Goal: Task Accomplishment & Management: Use online tool/utility

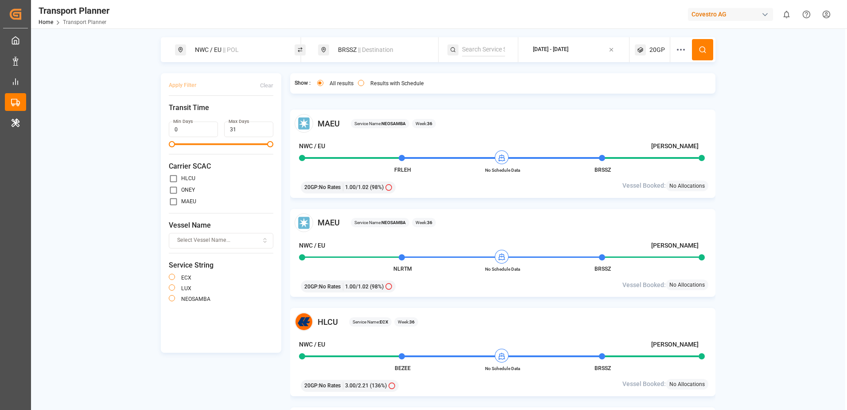
scroll to position [2305, 0]
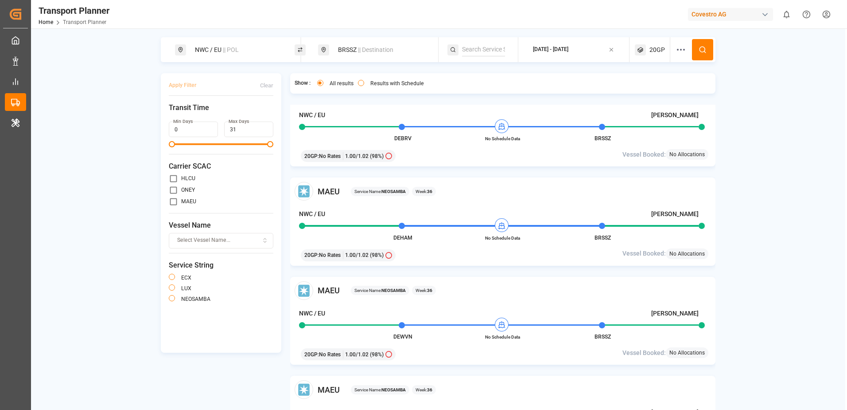
click at [569, 47] on div "[DATE] - [DATE]" at bounding box center [550, 50] width 35 height 8
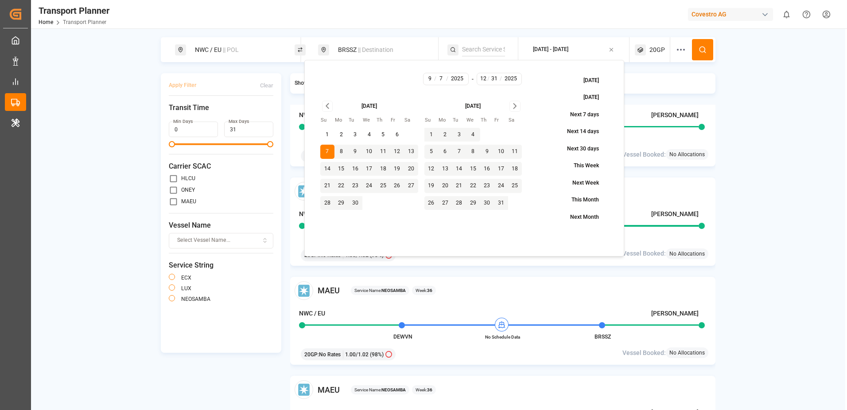
click at [569, 47] on div "[DATE] - [DATE]" at bounding box center [550, 50] width 35 height 8
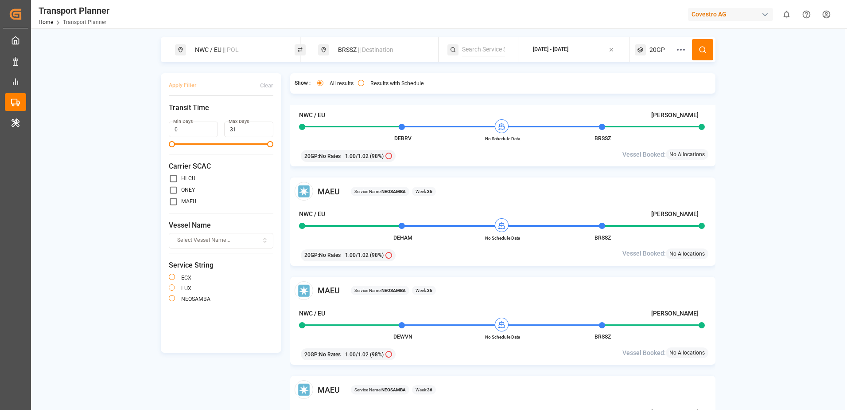
click at [630, 66] on div "NWC / EU || POL BRSSZ || Destination [DATE] - [DATE] 20GP Apply Filter Clear Tr…" at bounding box center [438, 234] width 815 height 395
click at [614, 52] on icon "button" at bounding box center [612, 50] width 6 height 6
click at [566, 53] on button "ETD-ETA" at bounding box center [574, 49] width 101 height 17
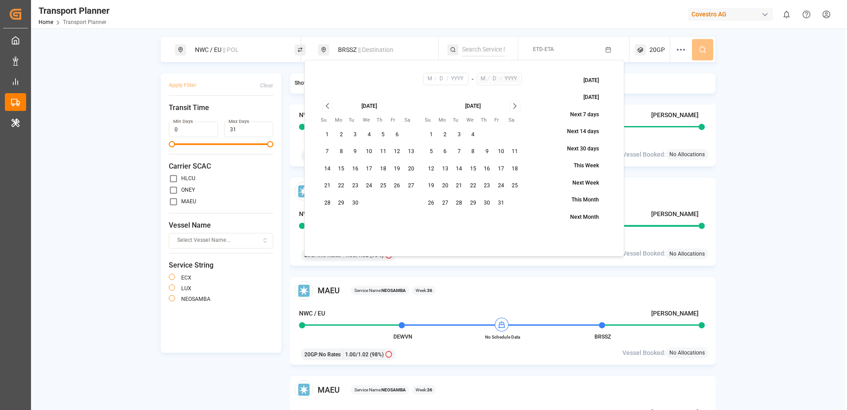
click at [327, 132] on button "1" at bounding box center [327, 135] width 14 height 14
type input "9"
type input "1"
type input "2025"
click at [511, 104] on icon "Go to next month" at bounding box center [515, 106] width 10 height 11
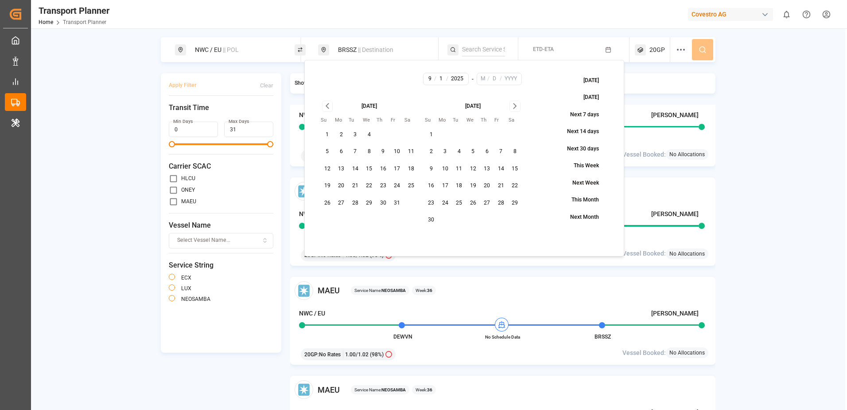
click at [511, 104] on icon "Go to next month" at bounding box center [515, 106] width 10 height 11
click at [514, 186] on button "27" at bounding box center [515, 186] width 14 height 14
type input "12"
type input "27"
type input "2025"
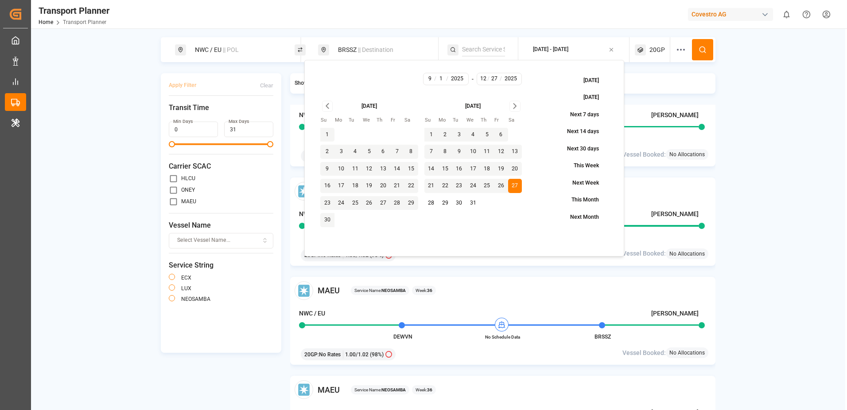
click at [704, 48] on icon at bounding box center [703, 50] width 8 height 8
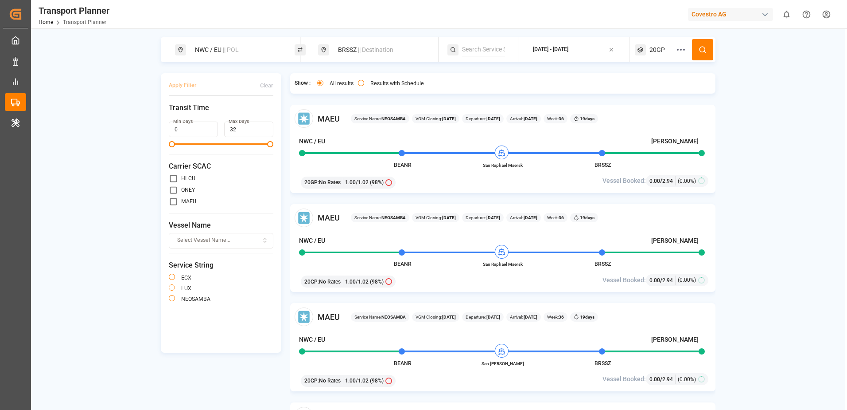
click at [612, 49] on icon "button" at bounding box center [612, 50] width 6 height 6
click at [604, 46] on button "ETD-ETA" at bounding box center [574, 49] width 101 height 17
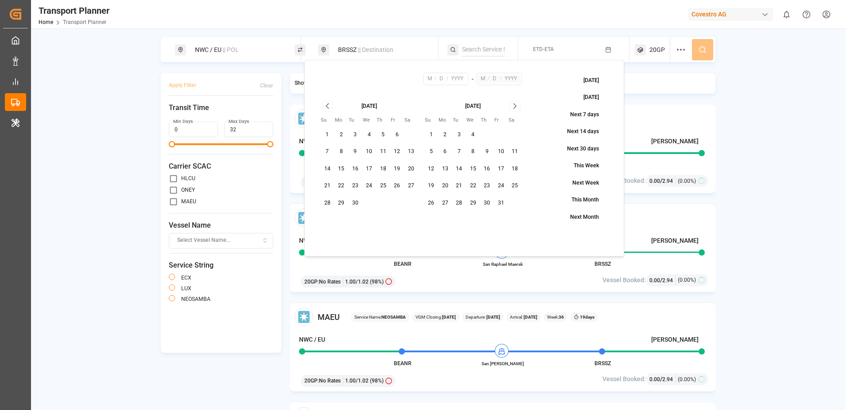
click at [328, 148] on button "7" at bounding box center [327, 151] width 14 height 14
type input "9"
type input "7"
type input "2025"
click at [513, 105] on icon "Go to next month" at bounding box center [515, 106] width 10 height 11
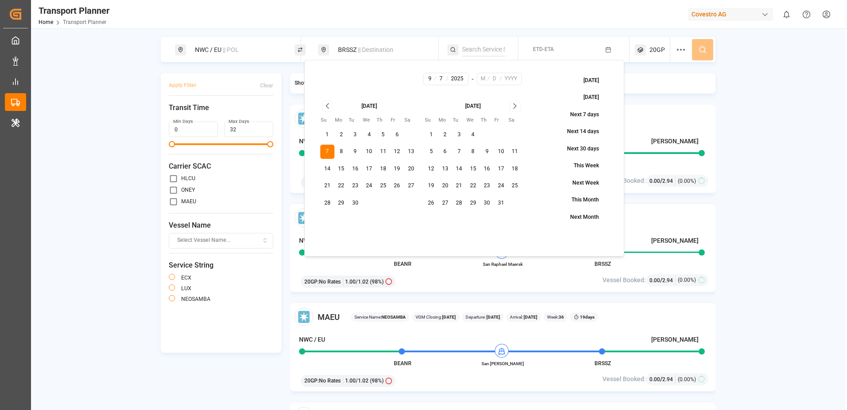
click at [513, 105] on icon "Go to next month" at bounding box center [515, 106] width 10 height 11
click at [433, 203] on button "28" at bounding box center [432, 203] width 14 height 14
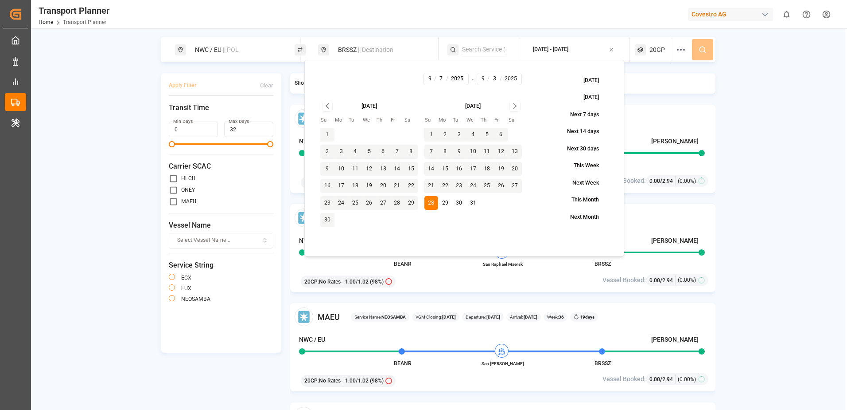
type input "12"
type input "28"
type input "2025"
click at [702, 51] on icon at bounding box center [703, 50] width 8 height 8
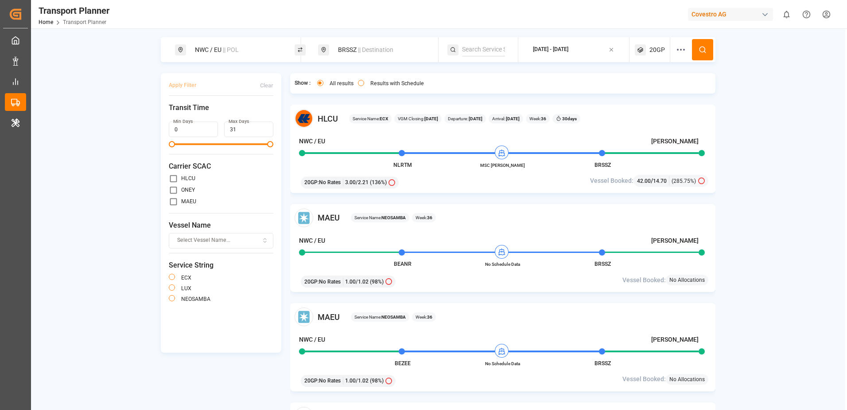
click at [569, 48] on div "[DATE] - [DATE]" at bounding box center [550, 50] width 35 height 8
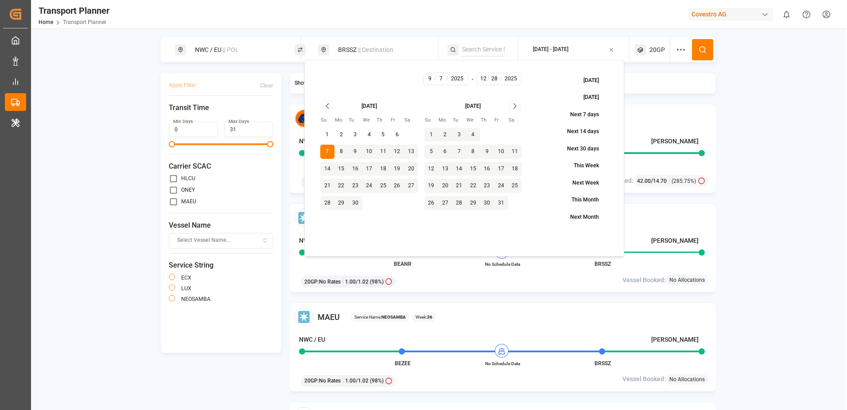
click at [517, 107] on icon "Go to next month" at bounding box center [515, 106] width 10 height 11
click at [326, 102] on icon "Go to previous month" at bounding box center [328, 106] width 10 height 11
click at [463, 203] on button "30" at bounding box center [459, 203] width 14 height 14
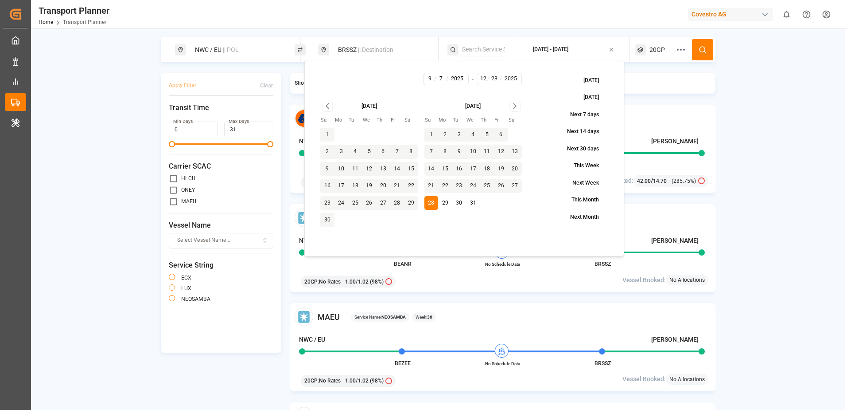
type input "30"
click at [702, 48] on icon at bounding box center [703, 50] width 8 height 8
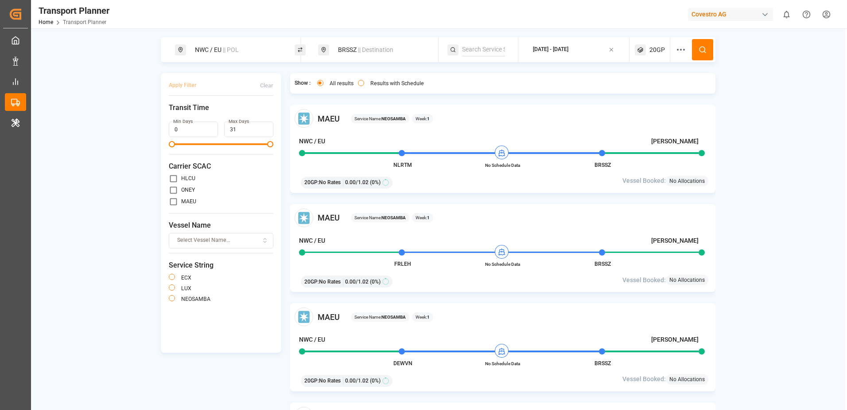
click at [569, 49] on div "[DATE] - [DATE]" at bounding box center [550, 50] width 35 height 8
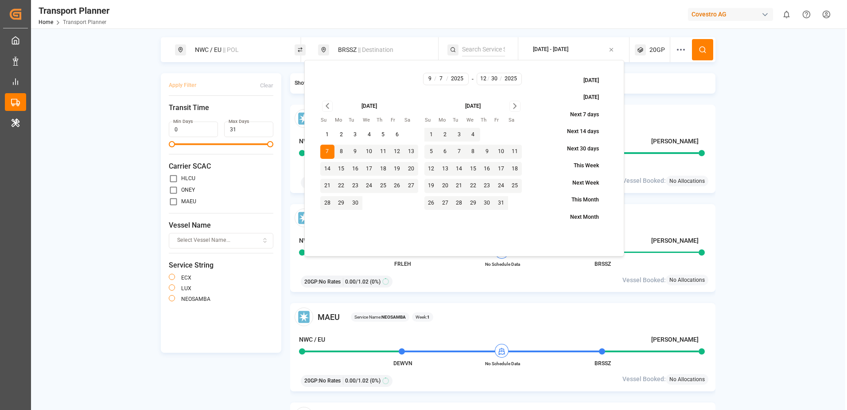
click at [513, 109] on icon "Go to next month" at bounding box center [515, 106] width 10 height 11
click at [445, 204] on button "29" at bounding box center [445, 203] width 14 height 14
type input "29"
click at [698, 47] on button at bounding box center [702, 49] width 21 height 21
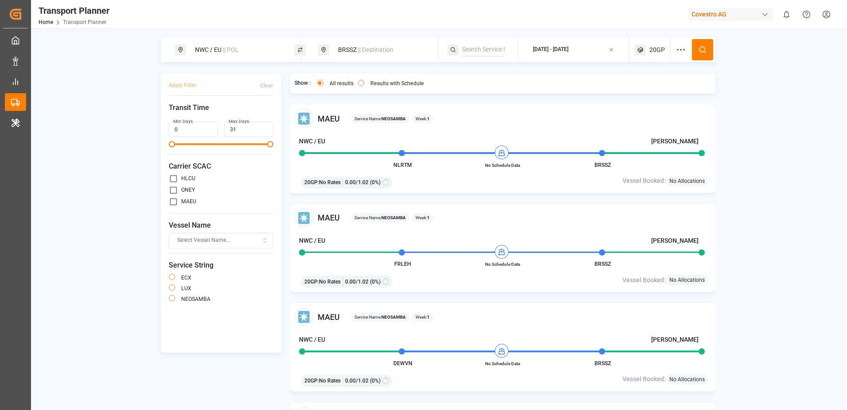
click at [561, 52] on div "[DATE] - [DATE]" at bounding box center [550, 50] width 35 height 8
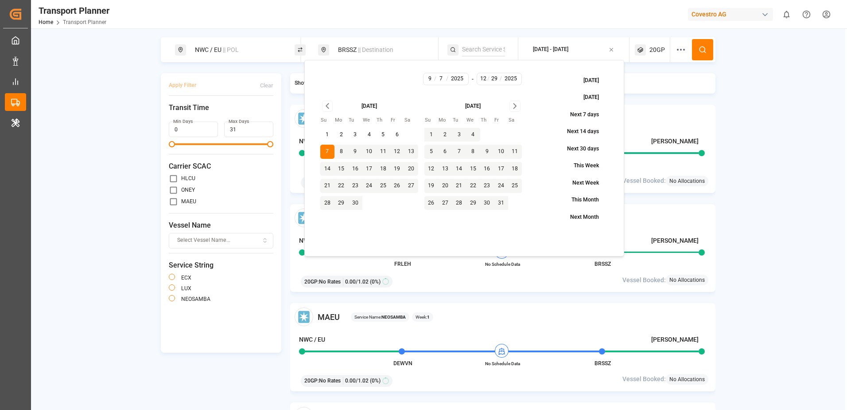
click at [519, 103] on icon "Go to next month" at bounding box center [515, 106] width 10 height 11
click at [805, 238] on div "NWC / EU || POL BRSSZ || Destination [DATE] - [DATE] 20GP Apply Filter Clear Tr…" at bounding box center [438, 234] width 815 height 395
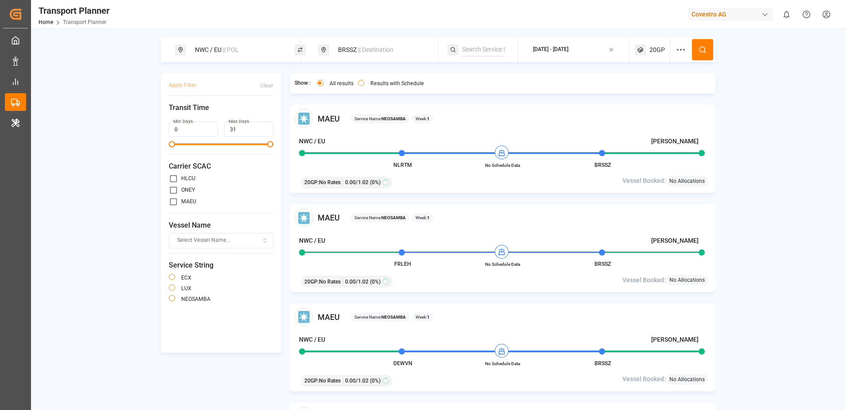
click at [361, 47] on span "|| Destination" at bounding box center [375, 49] width 35 height 7
click at [423, 114] on icon at bounding box center [421, 115] width 6 height 6
click at [384, 94] on input at bounding box center [373, 91] width 89 height 13
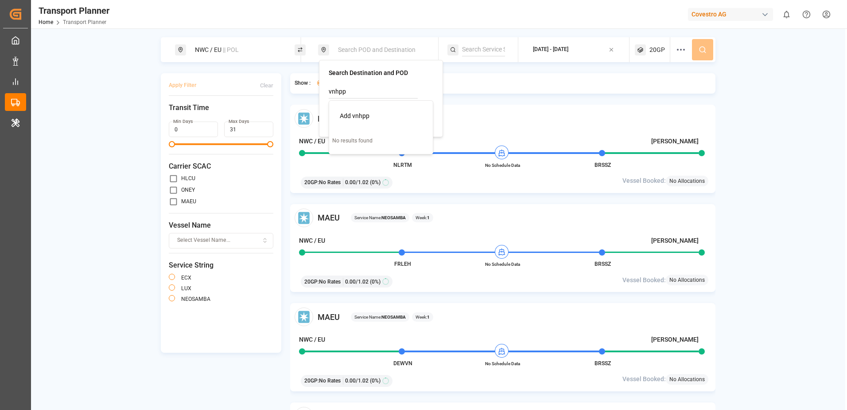
drag, startPoint x: 398, startPoint y: 90, endPoint x: 211, endPoint y: 95, distance: 186.6
click at [211, 95] on body "Created by potrace 1.15, written by [PERSON_NAME] [DATE]-[DATE] Created by potr…" at bounding box center [423, 205] width 847 height 410
type input "v"
click at [363, 116] on input at bounding box center [373, 114] width 89 height 13
click at [359, 137] on b "VNSGN" at bounding box center [361, 138] width 21 height 7
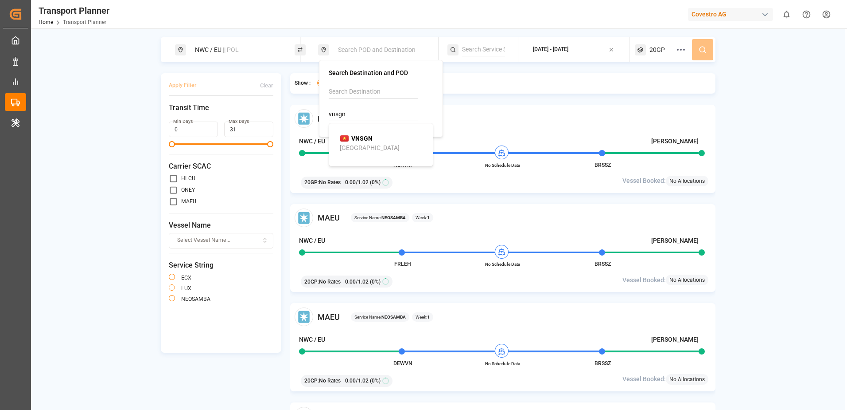
type input "VNSGN"
click at [722, 96] on div "NWC / EU || POL VNSGN || Destination [DATE] - [DATE] 20GP Apply Filter Clear Tr…" at bounding box center [438, 234] width 815 height 395
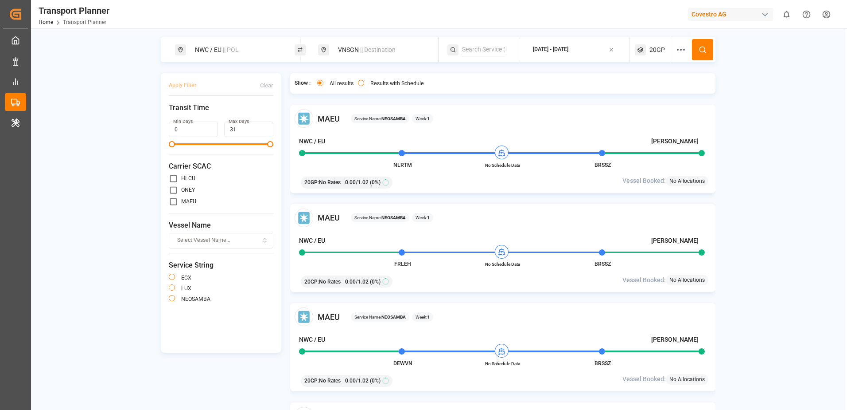
click at [705, 49] on circle at bounding box center [702, 49] width 5 height 5
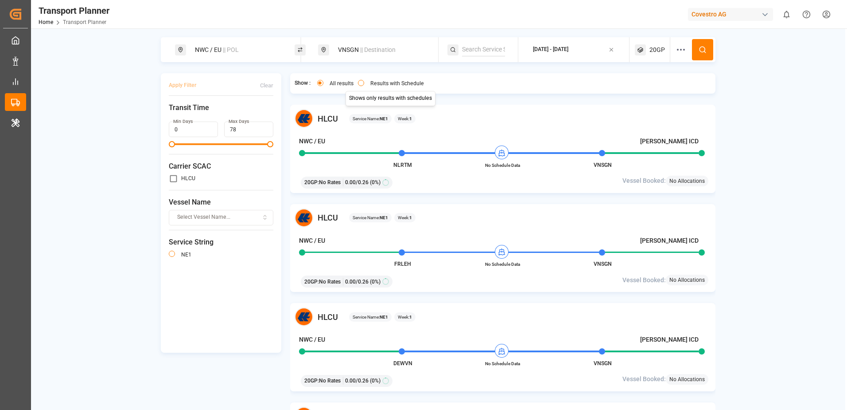
click at [360, 83] on button "Results with Schedule" at bounding box center [361, 83] width 6 height 6
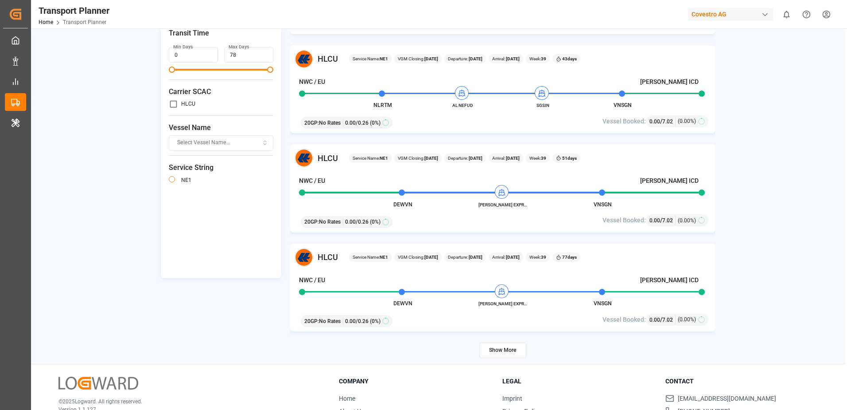
scroll to position [129, 0]
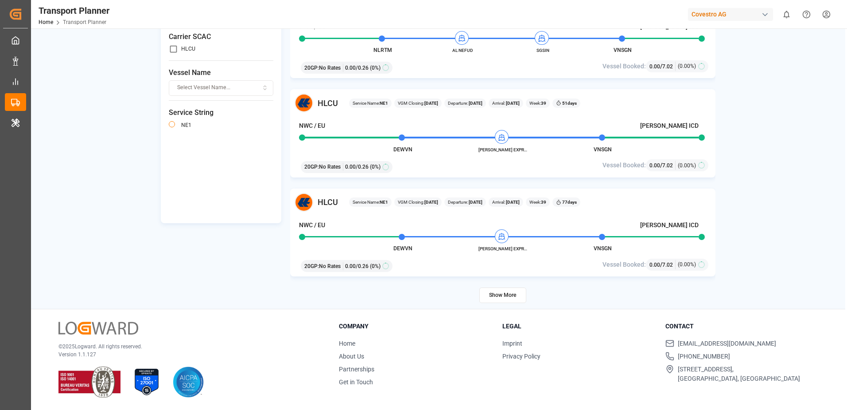
click at [496, 293] on button "Show More" at bounding box center [503, 295] width 47 height 16
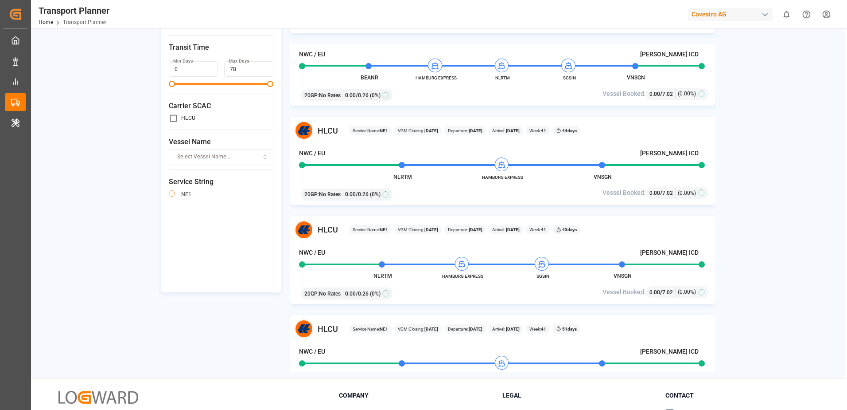
scroll to position [0, 0]
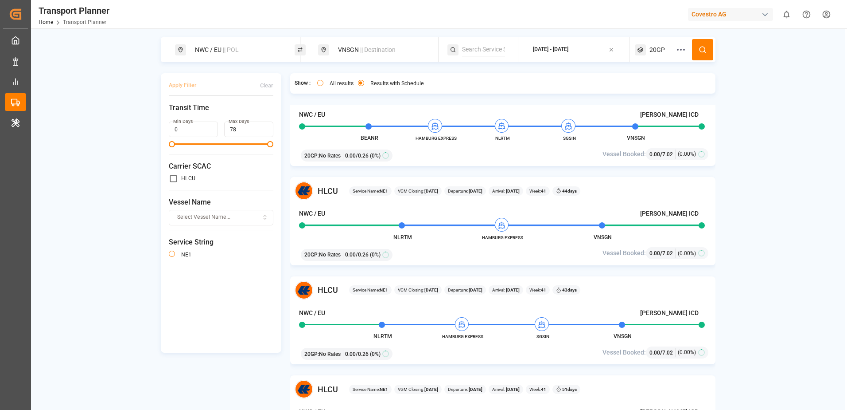
click at [388, 48] on span "|| Destination" at bounding box center [377, 49] width 35 height 7
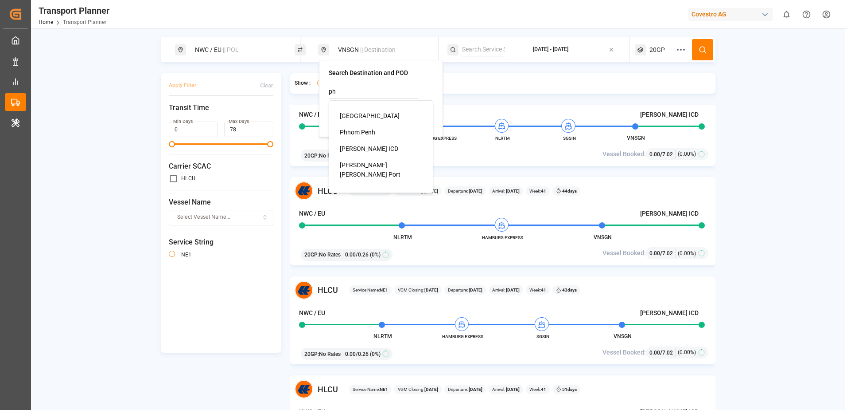
click at [401, 161] on span "[PERSON_NAME] [PERSON_NAME] Port" at bounding box center [370, 169] width 61 height 16
type input "[PERSON_NAME] [PERSON_NAME] Port"
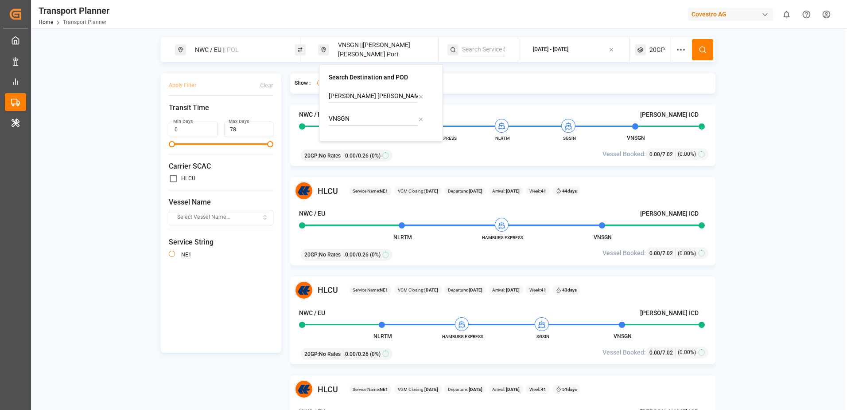
click at [498, 100] on div "Show : All results Results with Schedule HLCU Service Name: NE1 VGM Closing: [D…" at bounding box center [503, 252] width 426 height 359
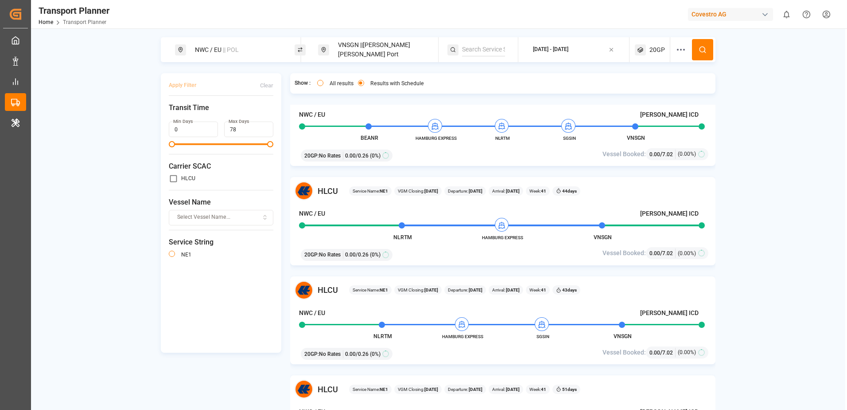
click at [697, 53] on button at bounding box center [702, 49] width 21 height 21
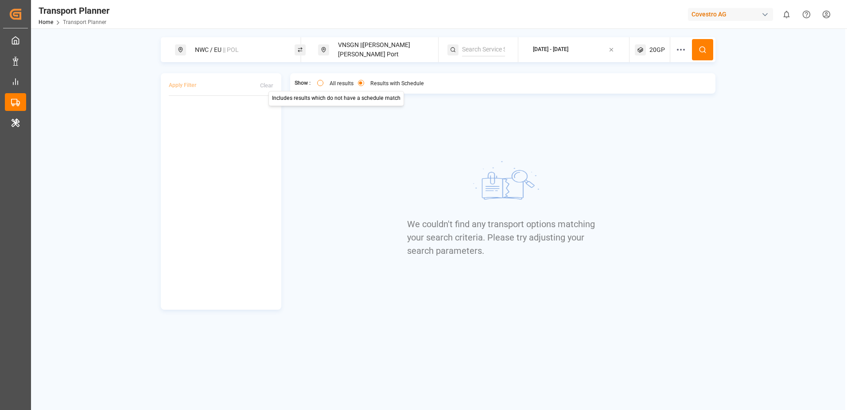
click at [323, 84] on button "All results" at bounding box center [320, 83] width 6 height 6
click at [698, 48] on button at bounding box center [702, 49] width 21 height 21
click at [375, 52] on div "VNSGN || [PERSON_NAME] [PERSON_NAME] Port" at bounding box center [381, 50] width 96 height 26
click at [421, 117] on icon at bounding box center [421, 119] width 6 height 6
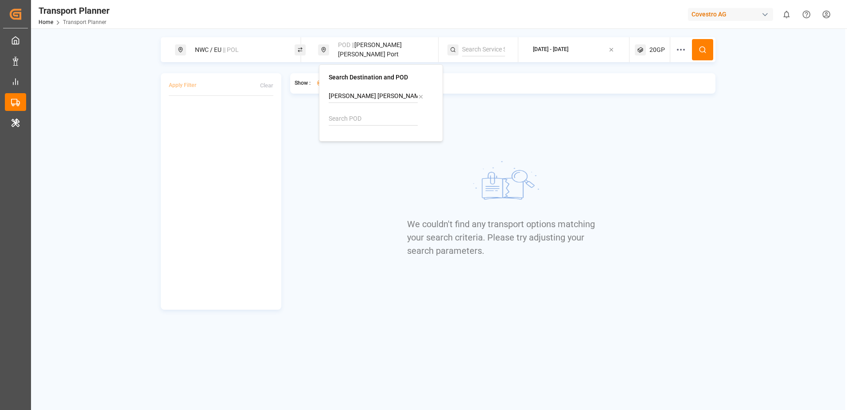
click at [554, 115] on div "We couldn't find any transport options matching your search criteria. Please tr…" at bounding box center [502, 207] width 191 height 205
click at [707, 49] on icon at bounding box center [703, 50] width 8 height 8
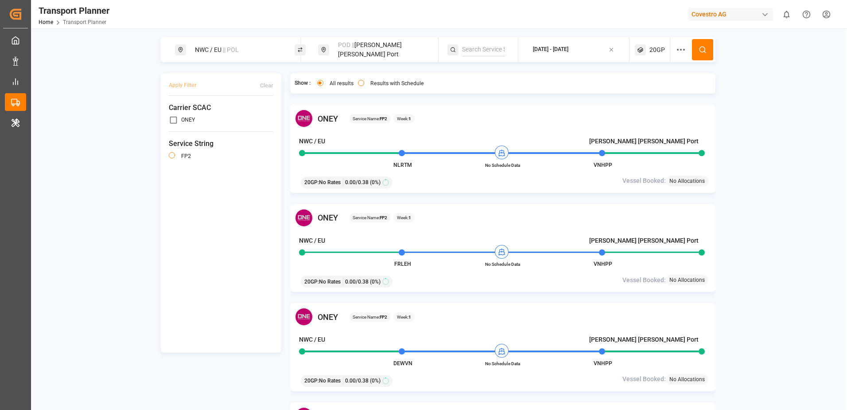
click at [349, 48] on span "POD ||" at bounding box center [346, 44] width 16 height 7
click at [423, 94] on icon at bounding box center [421, 97] width 6 height 6
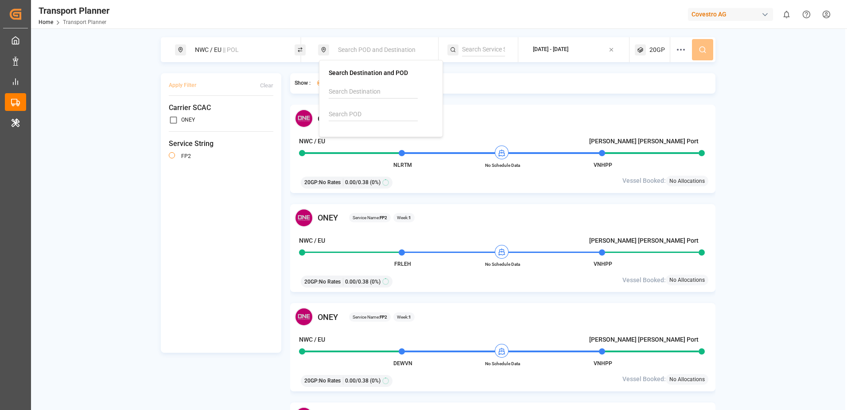
click at [399, 94] on input at bounding box center [373, 91] width 89 height 13
click at [378, 112] on div "Wilmington" at bounding box center [383, 115] width 86 height 9
type input "Wilmington"
click at [508, 84] on div "Show : All results Results with Schedule" at bounding box center [503, 83] width 426 height 20
click at [702, 43] on button at bounding box center [702, 49] width 21 height 21
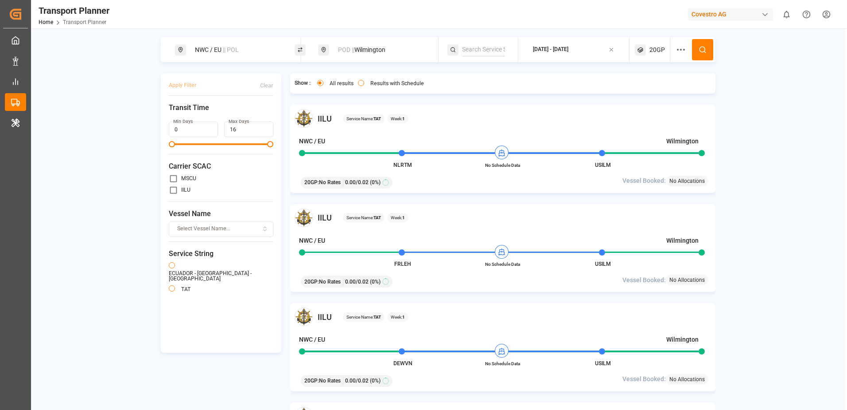
click at [569, 47] on div "[DATE] - [DATE]" at bounding box center [550, 50] width 35 height 8
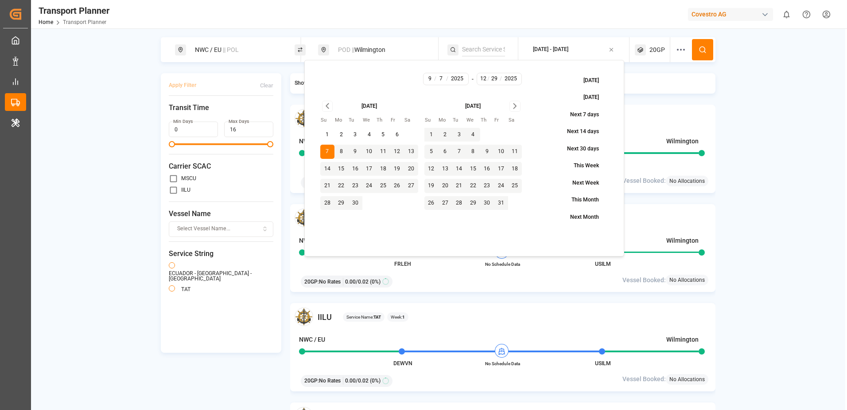
click at [516, 104] on icon "Go to next month" at bounding box center [515, 106] width 10 height 11
click at [488, 185] on button "25" at bounding box center [487, 186] width 14 height 14
type input "25"
click at [654, 79] on div "Show : All results Results with Schedule" at bounding box center [503, 83] width 426 height 20
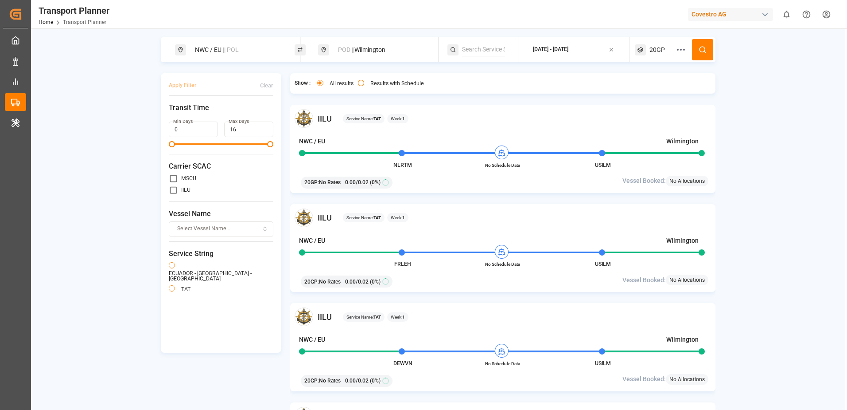
click at [697, 53] on button at bounding box center [702, 49] width 21 height 21
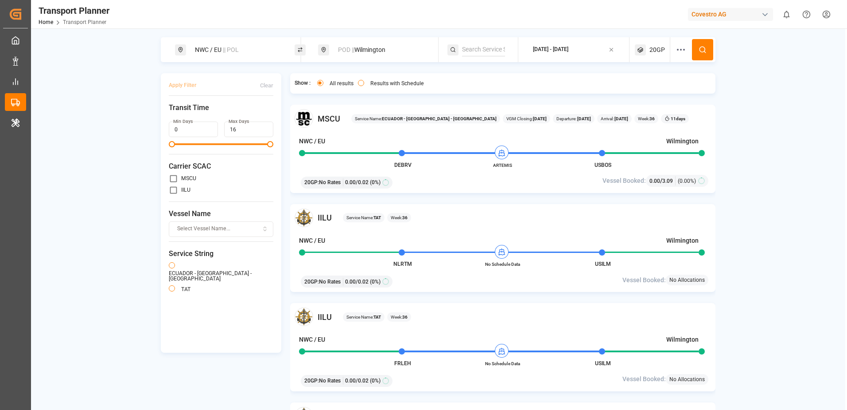
click at [389, 47] on div "POD || [GEOGRAPHIC_DATA]" at bounding box center [381, 50] width 96 height 16
click at [422, 92] on icon at bounding box center [421, 92] width 6 height 6
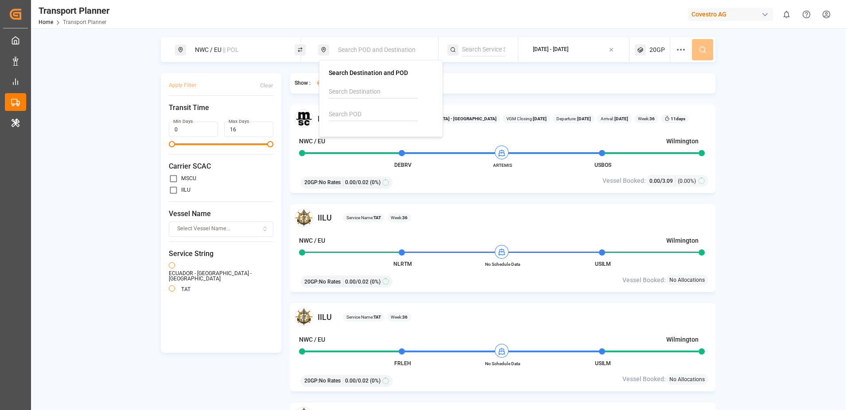
click at [377, 114] on input at bounding box center [373, 114] width 89 height 13
click at [360, 142] on b "USILM" at bounding box center [360, 138] width 19 height 7
type input "USILM"
click at [698, 94] on div "Show : All results Results with Schedule MSCU Service Name: [GEOGRAPHIC_DATA] -…" at bounding box center [503, 252] width 426 height 359
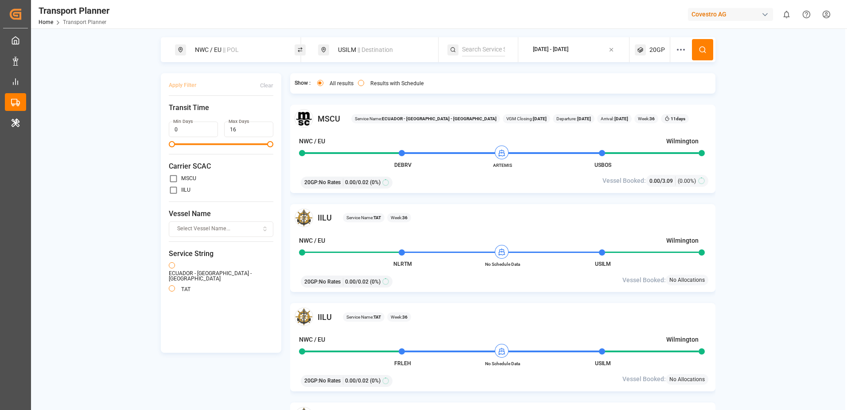
click at [708, 51] on button at bounding box center [702, 49] width 21 height 21
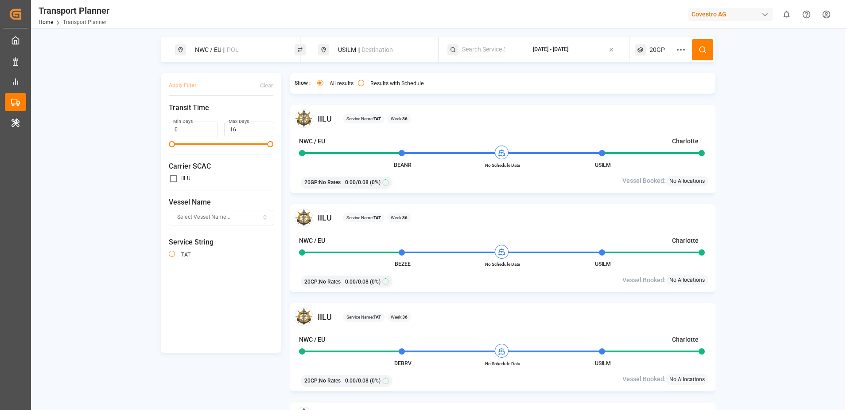
click at [664, 49] on span "20GP" at bounding box center [658, 49] width 16 height 9
click at [643, 88] on div "20GP" at bounding box center [639, 92] width 43 height 9
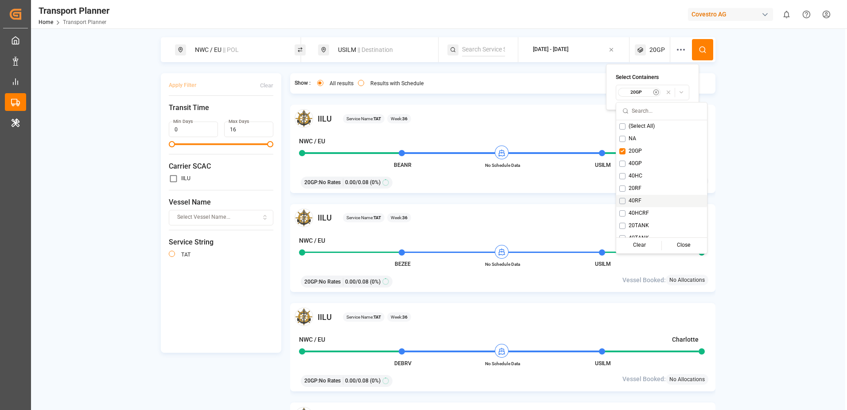
click at [620, 202] on button "Suggestions" at bounding box center [623, 201] width 6 height 6
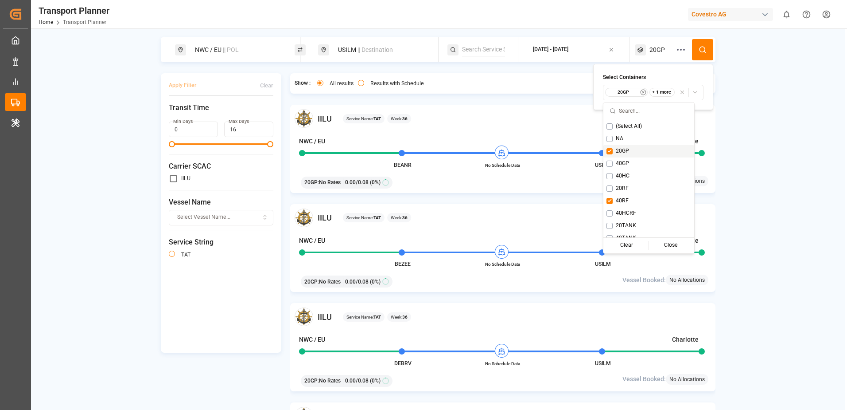
click at [613, 152] on div "20GP" at bounding box center [649, 151] width 91 height 12
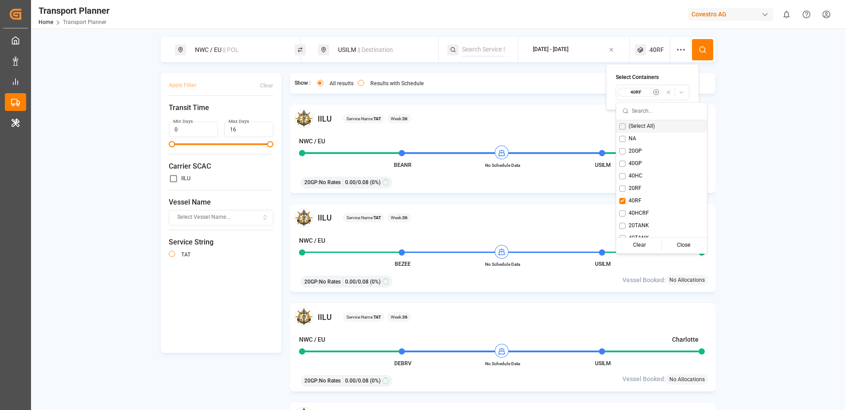
click at [704, 49] on icon at bounding box center [703, 50] width 8 height 8
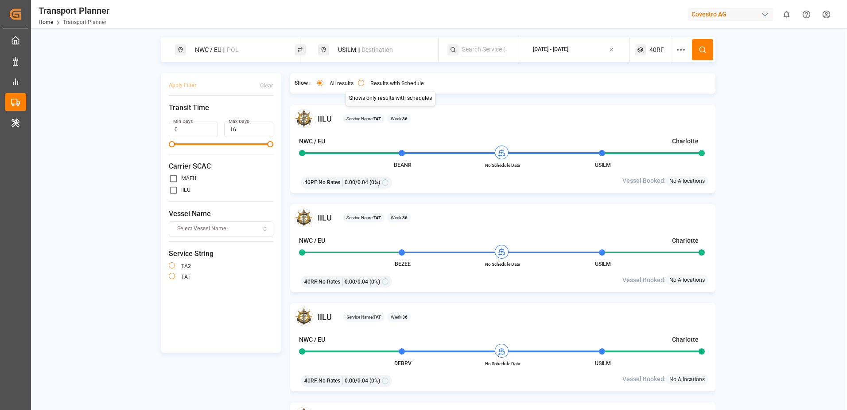
click at [394, 82] on label "Results with Schedule" at bounding box center [398, 83] width 54 height 5
click at [364, 82] on button "Results with Schedule" at bounding box center [361, 83] width 6 height 6
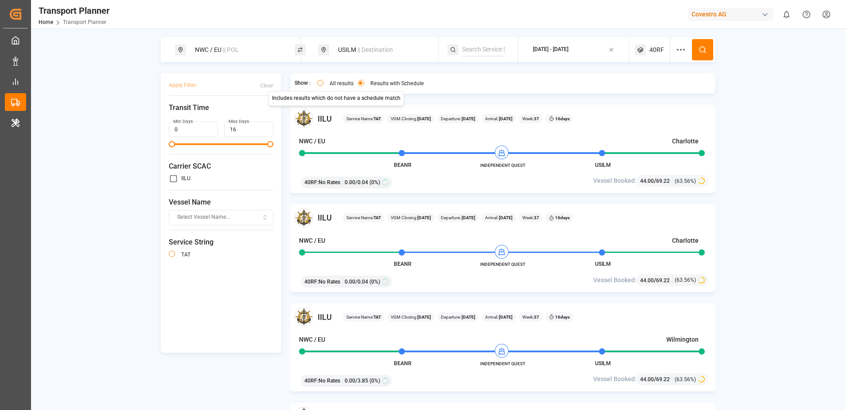
click at [342, 83] on label "All results" at bounding box center [342, 83] width 24 height 5
click at [324, 83] on button "All results" at bounding box center [320, 83] width 6 height 6
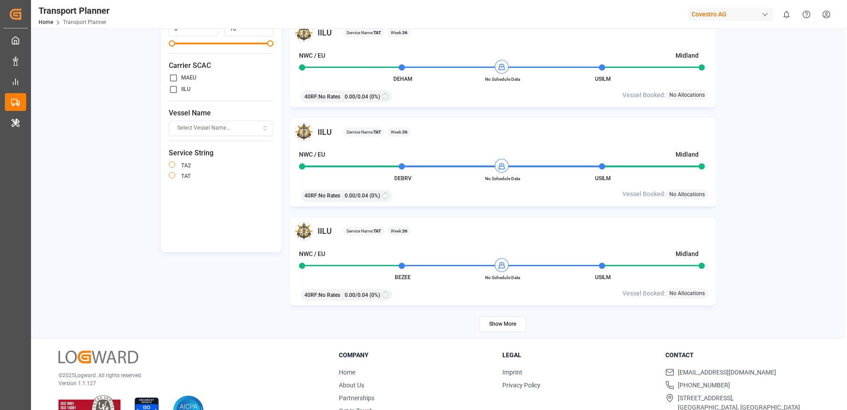
scroll to position [129, 0]
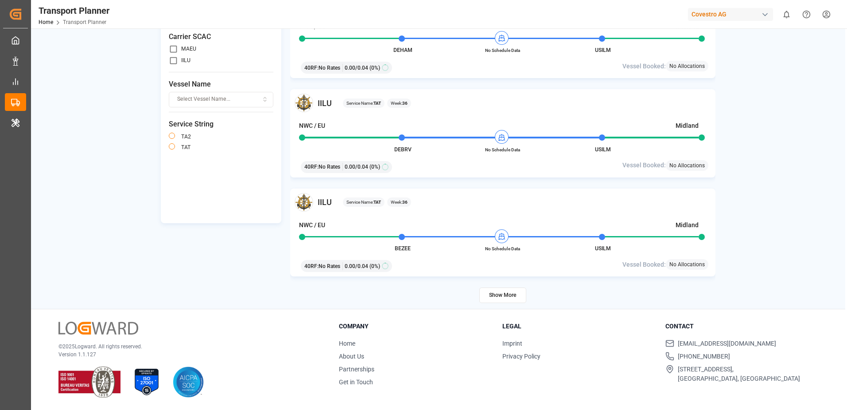
click at [515, 296] on button "Show More" at bounding box center [503, 295] width 47 height 16
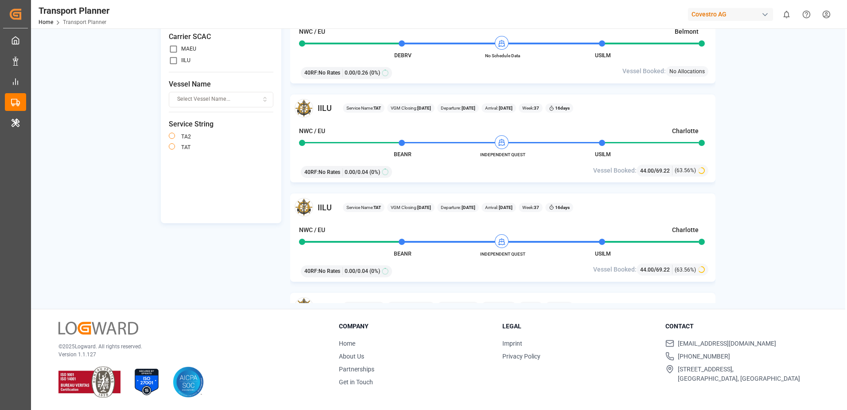
scroll to position [2821, 0]
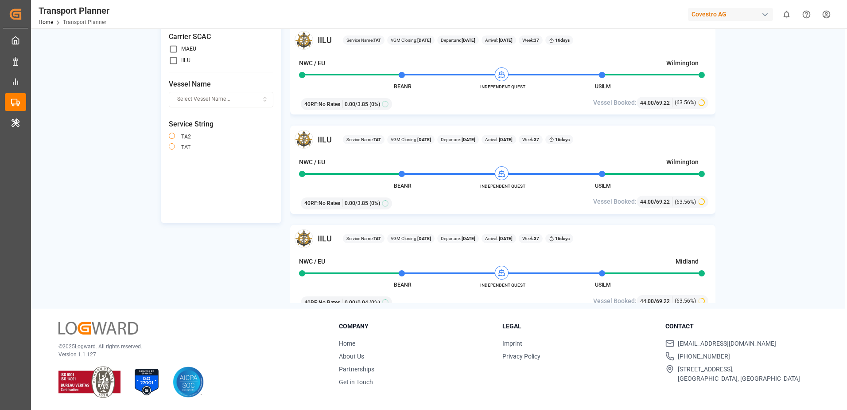
click at [175, 51] on input "primary checkbox" at bounding box center [173, 48] width 9 height 9
checkbox input "true"
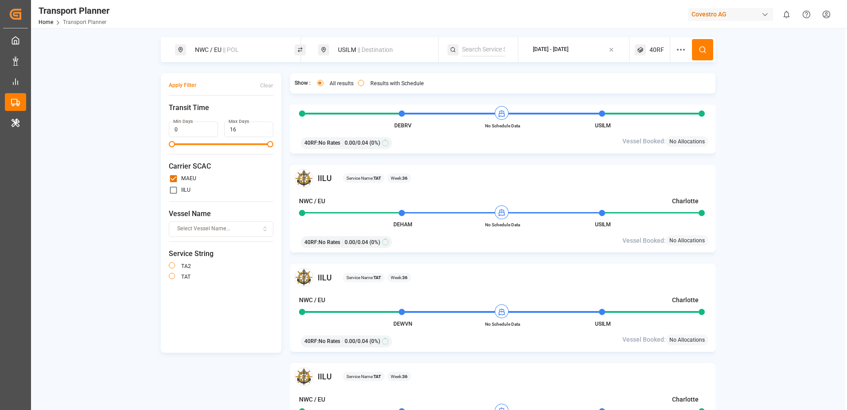
scroll to position [0, 0]
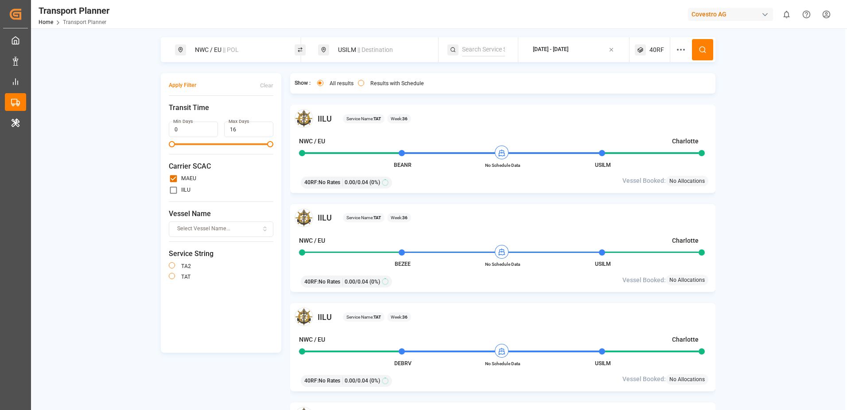
click at [174, 189] on input "primary checkbox" at bounding box center [173, 189] width 9 height 9
checkbox input "false"
click at [704, 51] on icon at bounding box center [703, 50] width 8 height 8
click at [176, 179] on input "primary checkbox" at bounding box center [173, 178] width 9 height 9
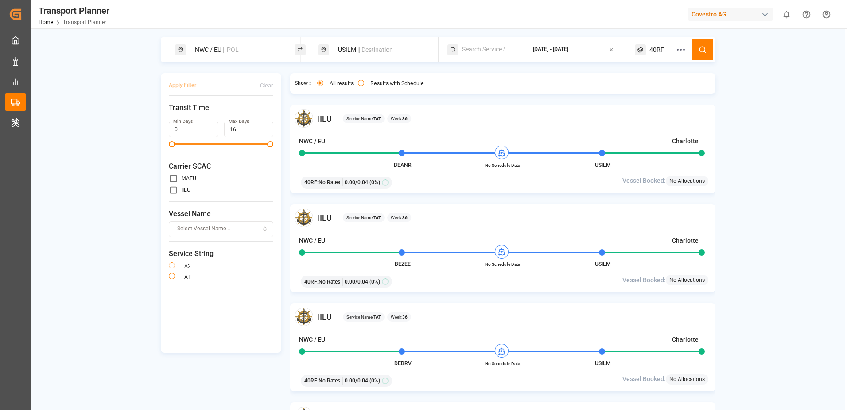
checkbox input "true"
click at [699, 50] on icon at bounding box center [703, 50] width 8 height 8
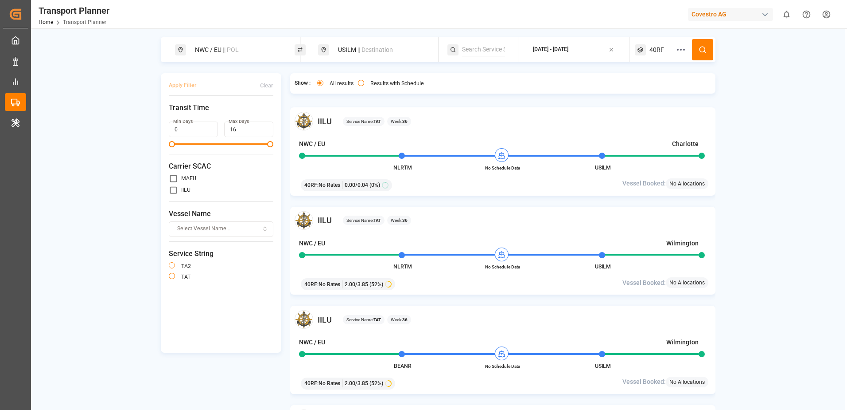
scroll to position [620, 0]
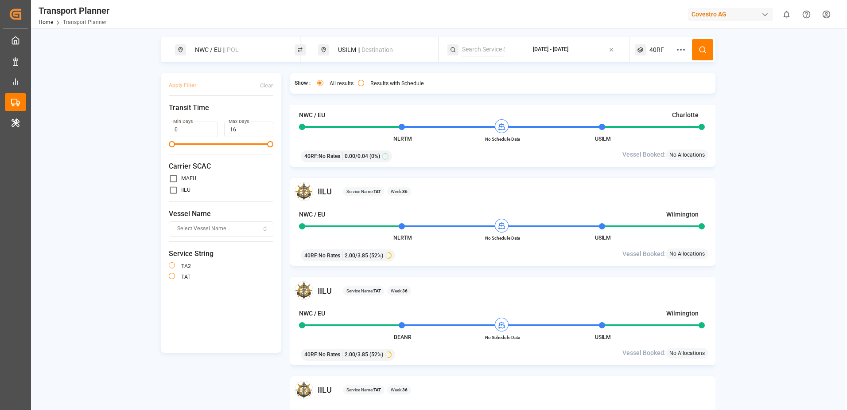
click at [656, 47] on span "40RF" at bounding box center [657, 49] width 15 height 9
click at [634, 92] on small "40RF" at bounding box center [636, 92] width 31 height 6
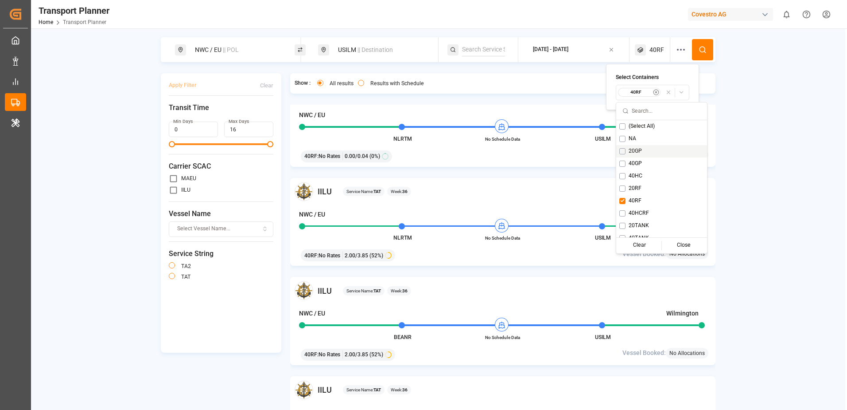
click at [621, 152] on button "Suggestions" at bounding box center [623, 151] width 6 height 6
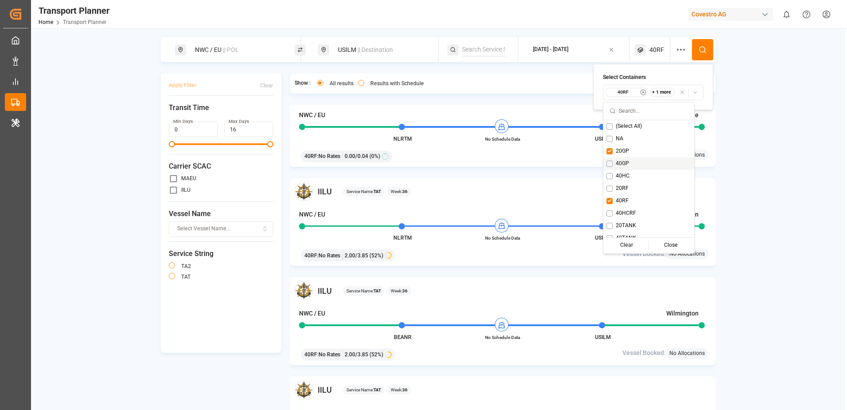
click at [614, 161] on div "40GP" at bounding box center [649, 163] width 91 height 12
click at [750, 172] on div "NWC / [GEOGRAPHIC_DATA] || POL USILM || Destination [DATE] - [DATE] 40RF Apply …" at bounding box center [438, 234] width 815 height 395
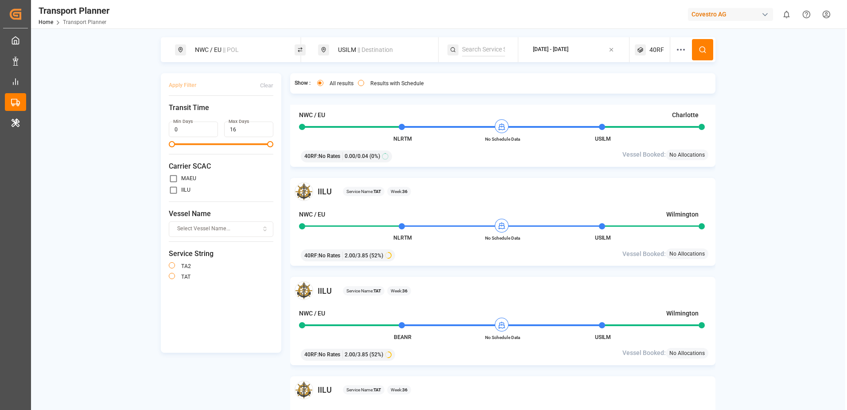
click at [699, 50] on icon at bounding box center [703, 50] width 8 height 8
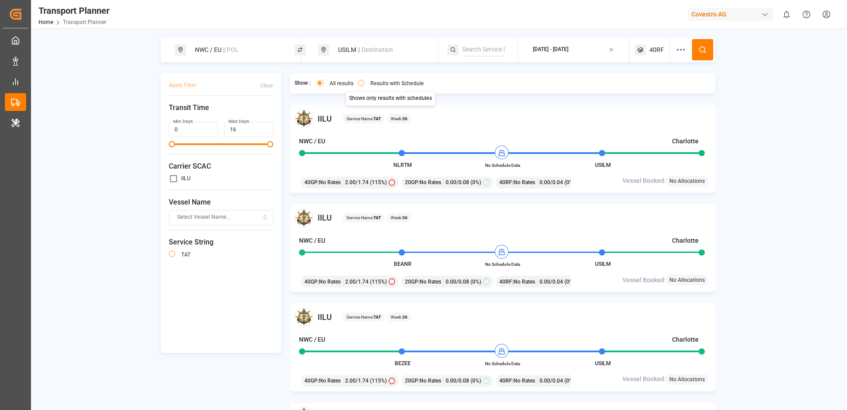
click at [364, 83] on button "Results with Schedule" at bounding box center [361, 83] width 6 height 6
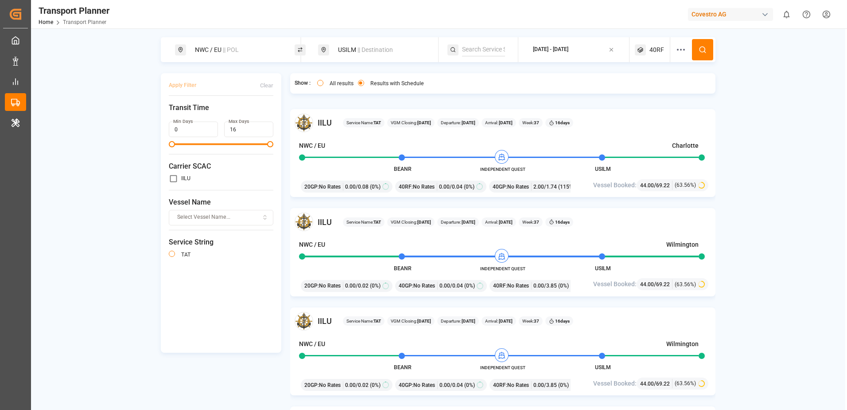
scroll to position [89, 0]
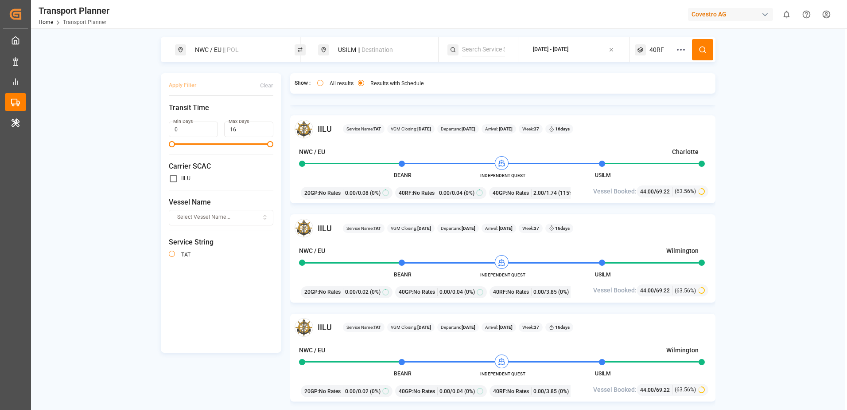
click at [663, 51] on span "40RF" at bounding box center [657, 49] width 15 height 9
click at [753, 92] on div "NWC / [GEOGRAPHIC_DATA] || POL USILM || Destination [DATE] - [DATE] 40RF Apply …" at bounding box center [438, 234] width 815 height 395
click at [320, 82] on button "All results" at bounding box center [320, 83] width 6 height 6
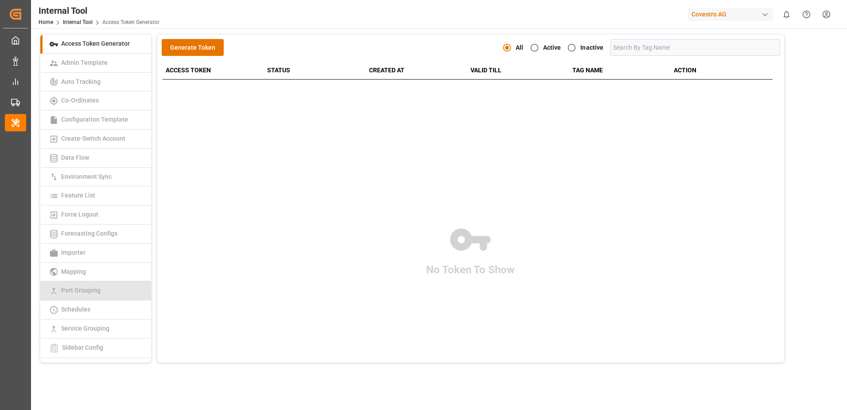
click at [82, 292] on span "Port Grouping" at bounding box center [81, 289] width 45 height 7
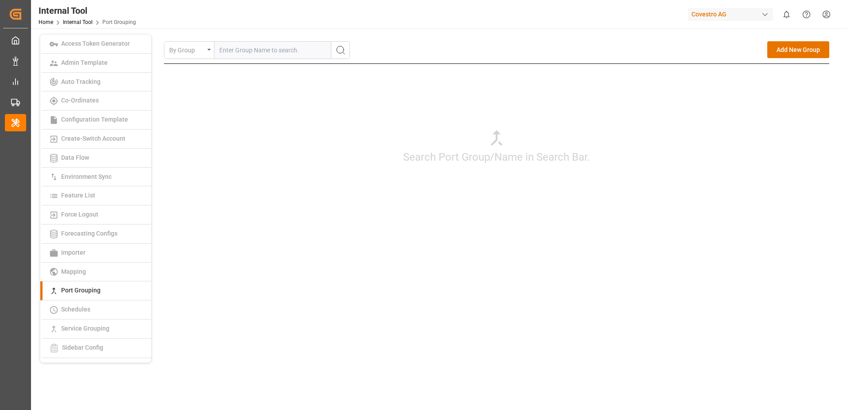
click at [253, 52] on input "text" at bounding box center [273, 50] width 117 height 17
type input "VNHPP"
click at [338, 46] on icon "search button" at bounding box center [340, 50] width 11 height 11
click at [791, 71] on div "Edit" at bounding box center [792, 73] width 12 height 11
type input "VNHPP"
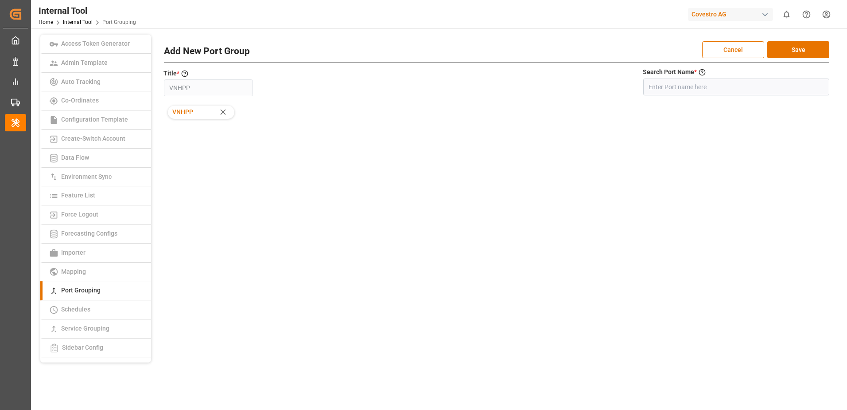
click at [678, 174] on div "By Group Add New Group VNHPP Edit Delete Add New Port Group Cancel Save Title *…" at bounding box center [497, 143] width 666 height 205
click at [74, 269] on span "Mapping" at bounding box center [74, 271] width 30 height 7
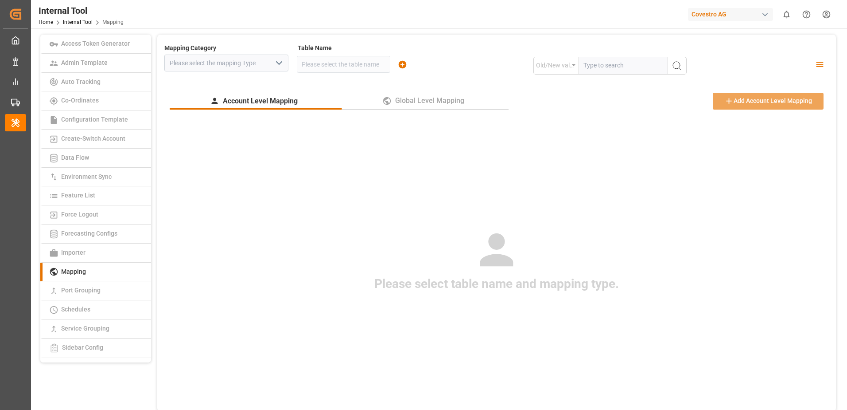
click at [280, 59] on icon "open menu" at bounding box center [279, 63] width 11 height 11
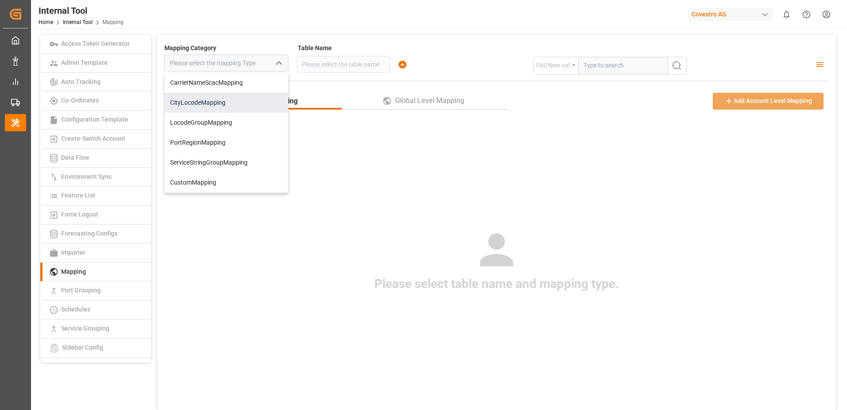
click at [255, 105] on div "CityLocodeMapping" at bounding box center [226, 103] width 123 height 20
type input "CityLocodeMapping"
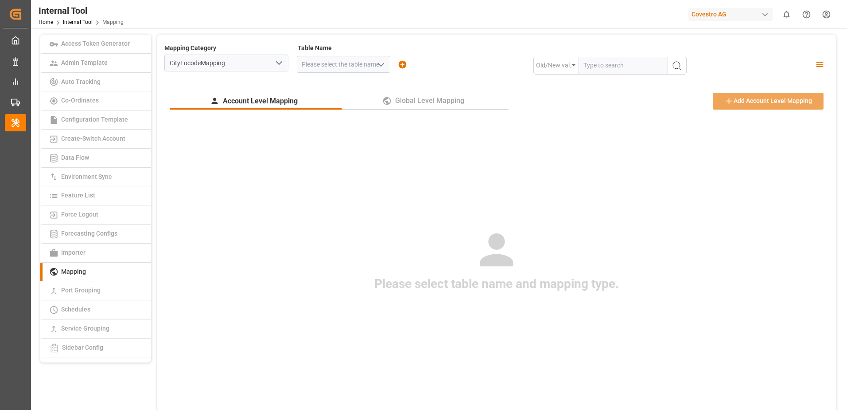
click at [376, 63] on icon "open menu" at bounding box center [381, 64] width 11 height 11
click at [358, 84] on div "city_locode_mapping" at bounding box center [343, 84] width 93 height 20
type input "city_locode_mapping"
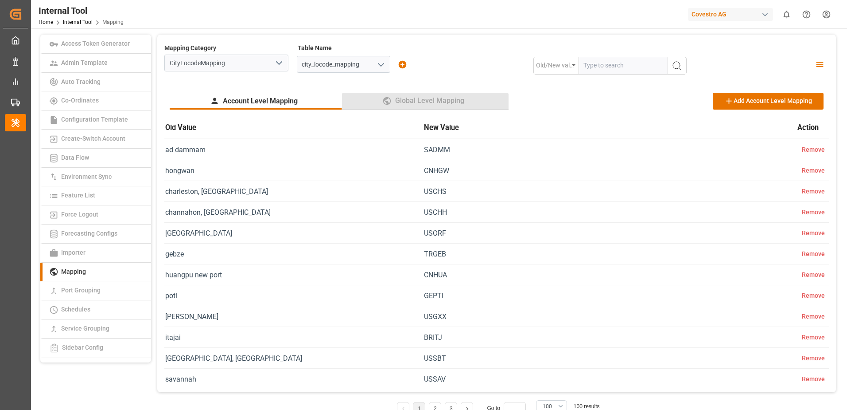
click at [403, 99] on span "Global Level Mapping" at bounding box center [430, 100] width 76 height 11
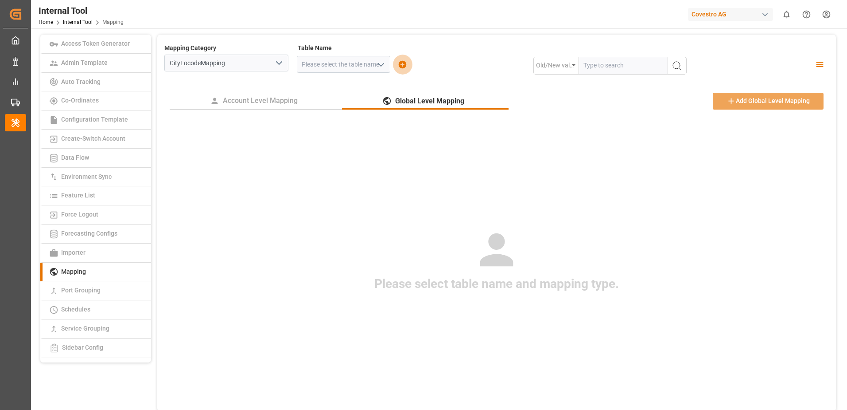
click at [398, 64] on icon "button" at bounding box center [402, 64] width 9 height 9
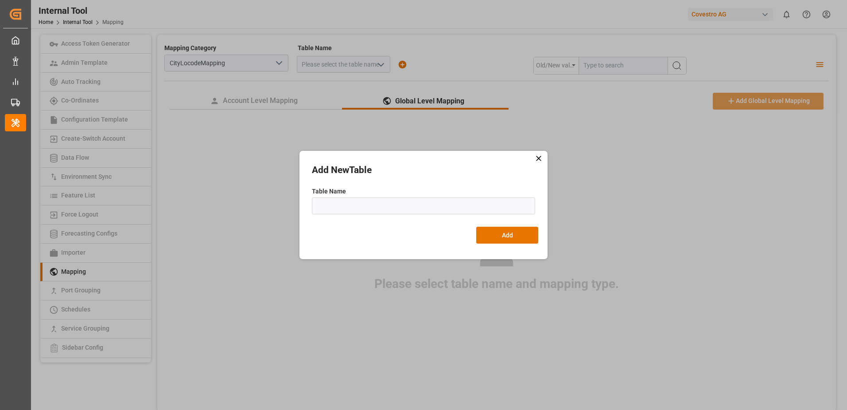
click at [538, 156] on icon at bounding box center [538, 158] width 9 height 9
